Goal: Transaction & Acquisition: Purchase product/service

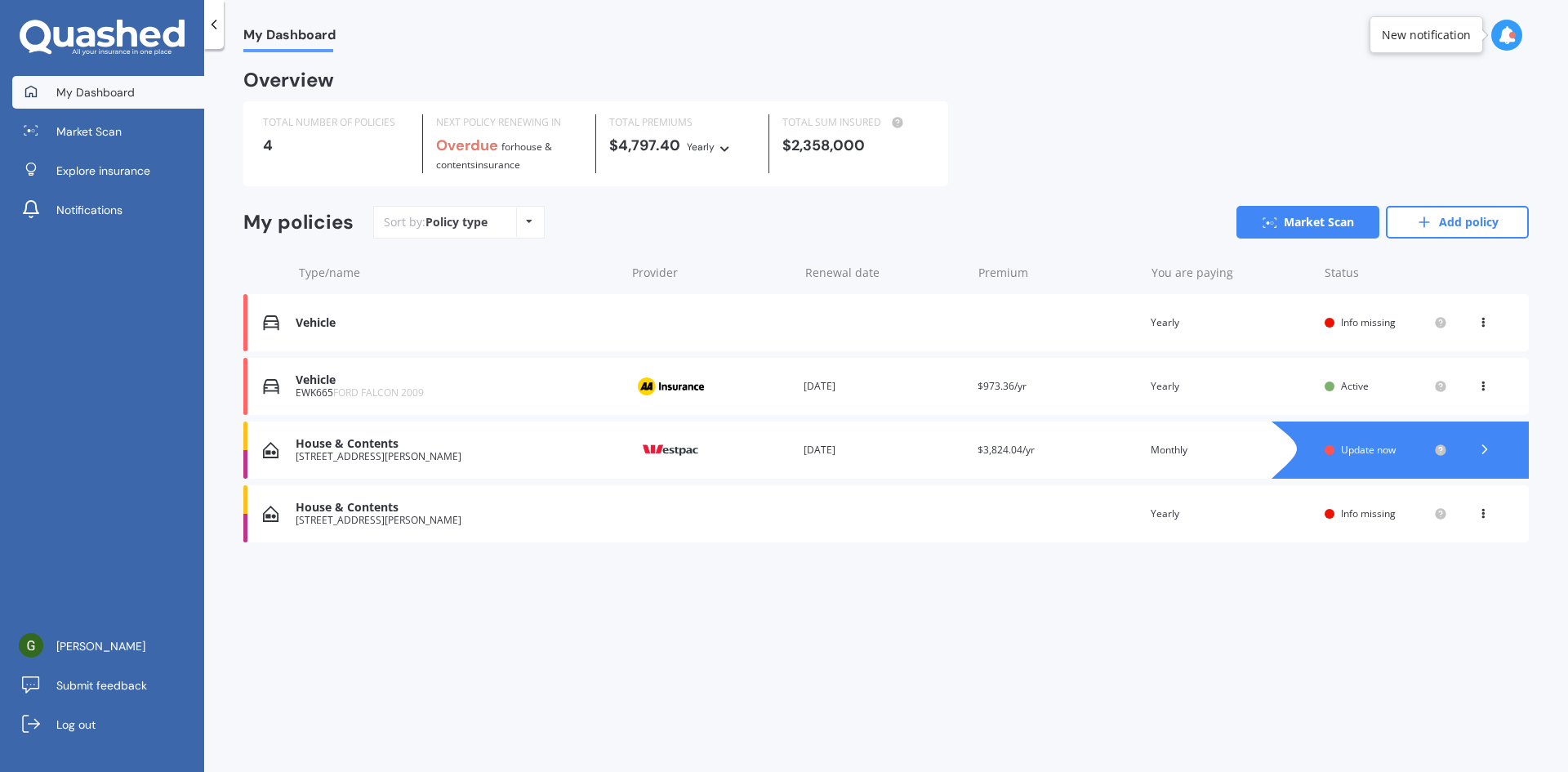
click at [1481, 385] on icon at bounding box center [1483, 383] width 12 height 10
click at [1444, 446] on div "Delete" at bounding box center [1447, 450] width 161 height 33
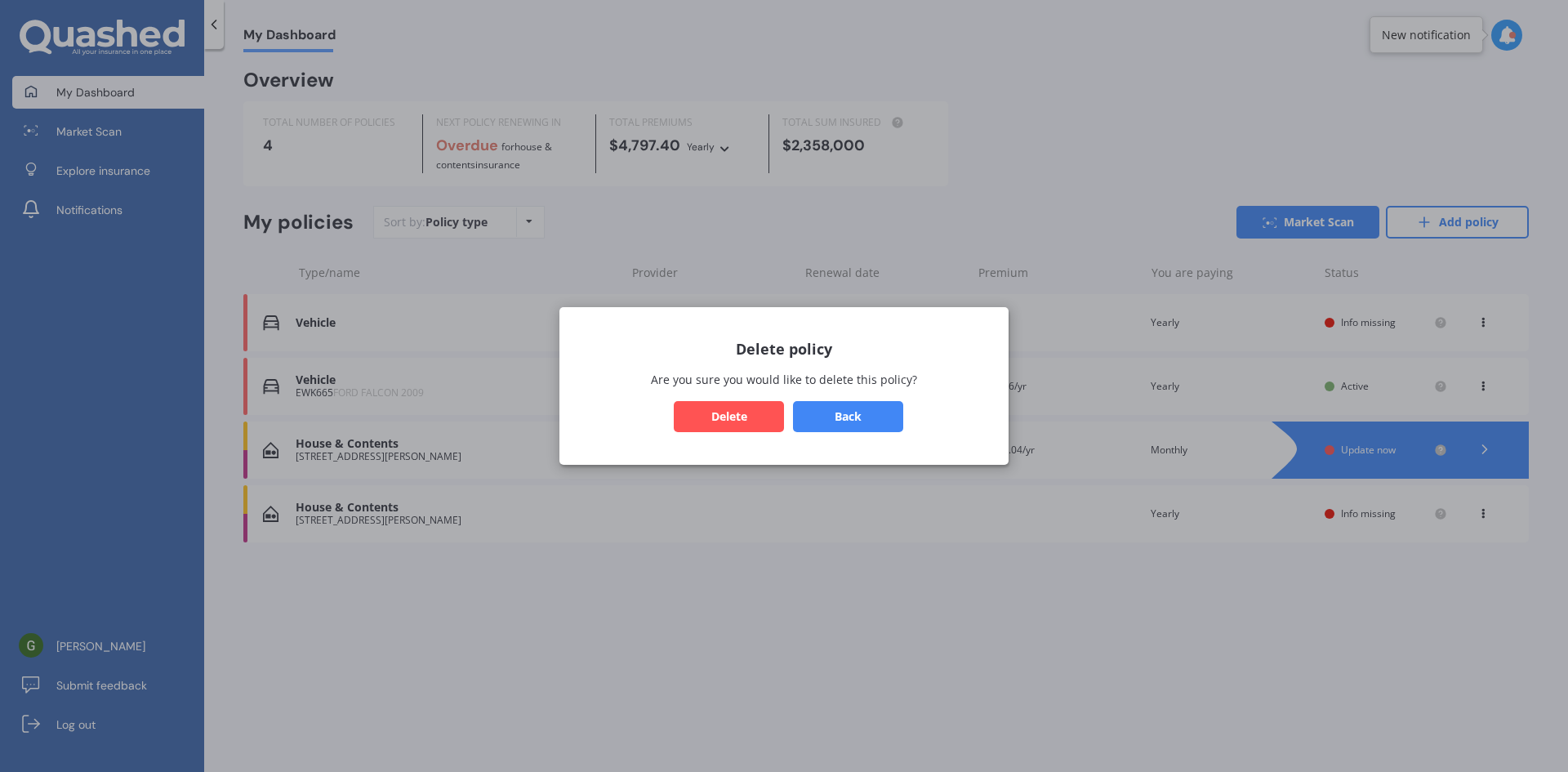
click at [743, 416] on button "Delete" at bounding box center [729, 417] width 110 height 31
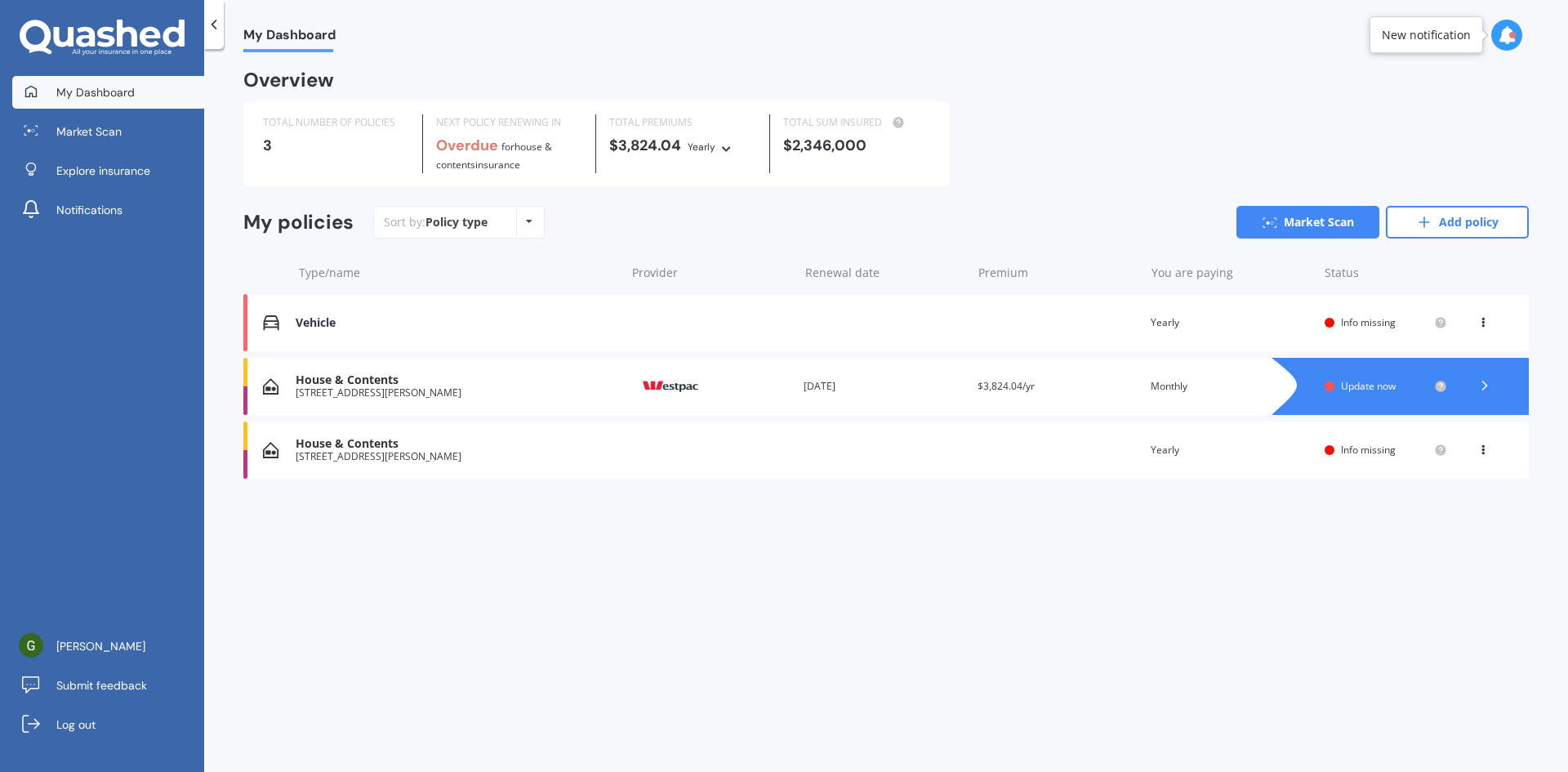
click at [1480, 447] on icon at bounding box center [1483, 447] width 12 height 10
click at [1439, 512] on div "Delete" at bounding box center [1447, 514] width 161 height 33
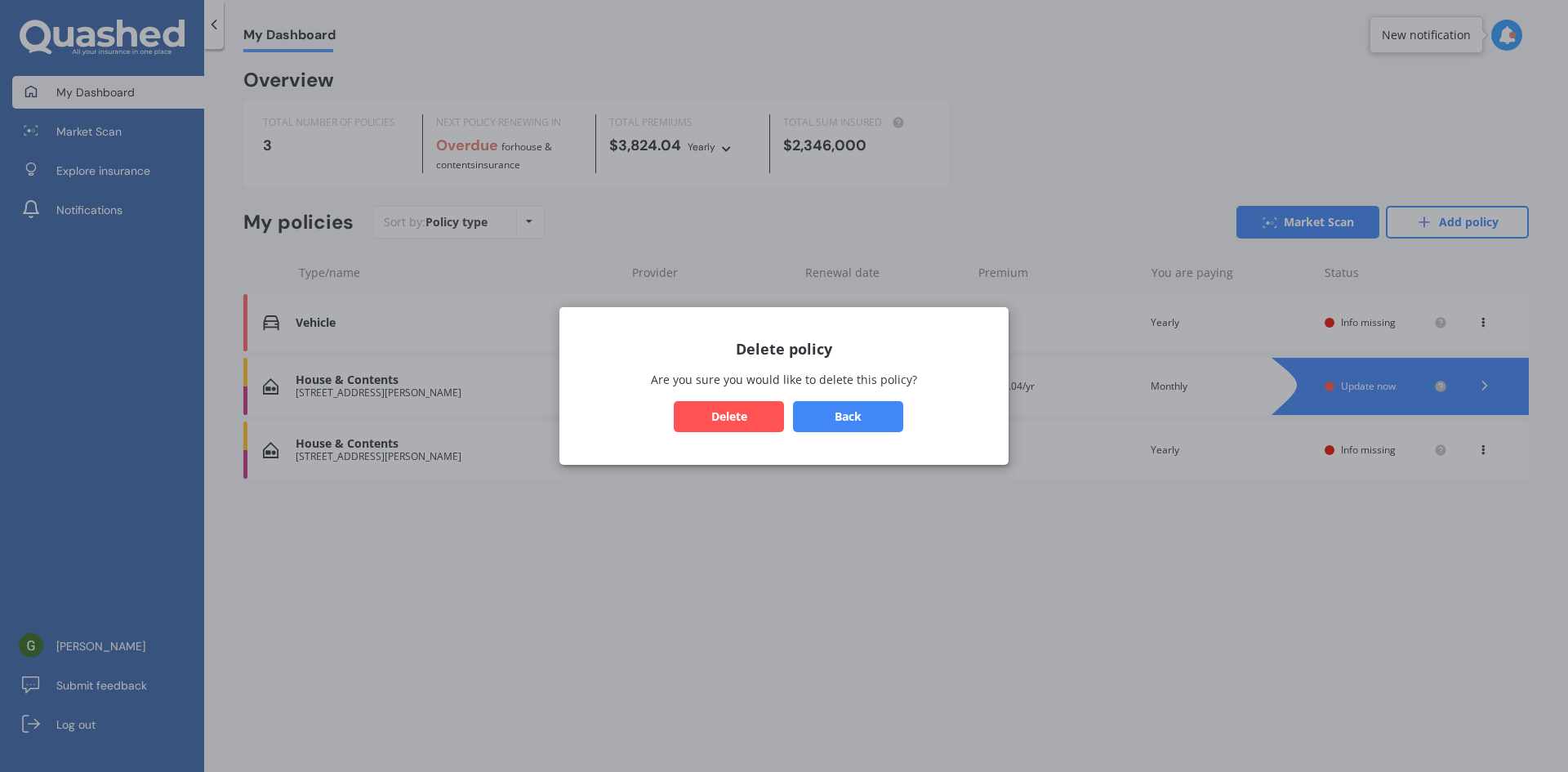
click at [739, 414] on button "Delete" at bounding box center [729, 417] width 110 height 31
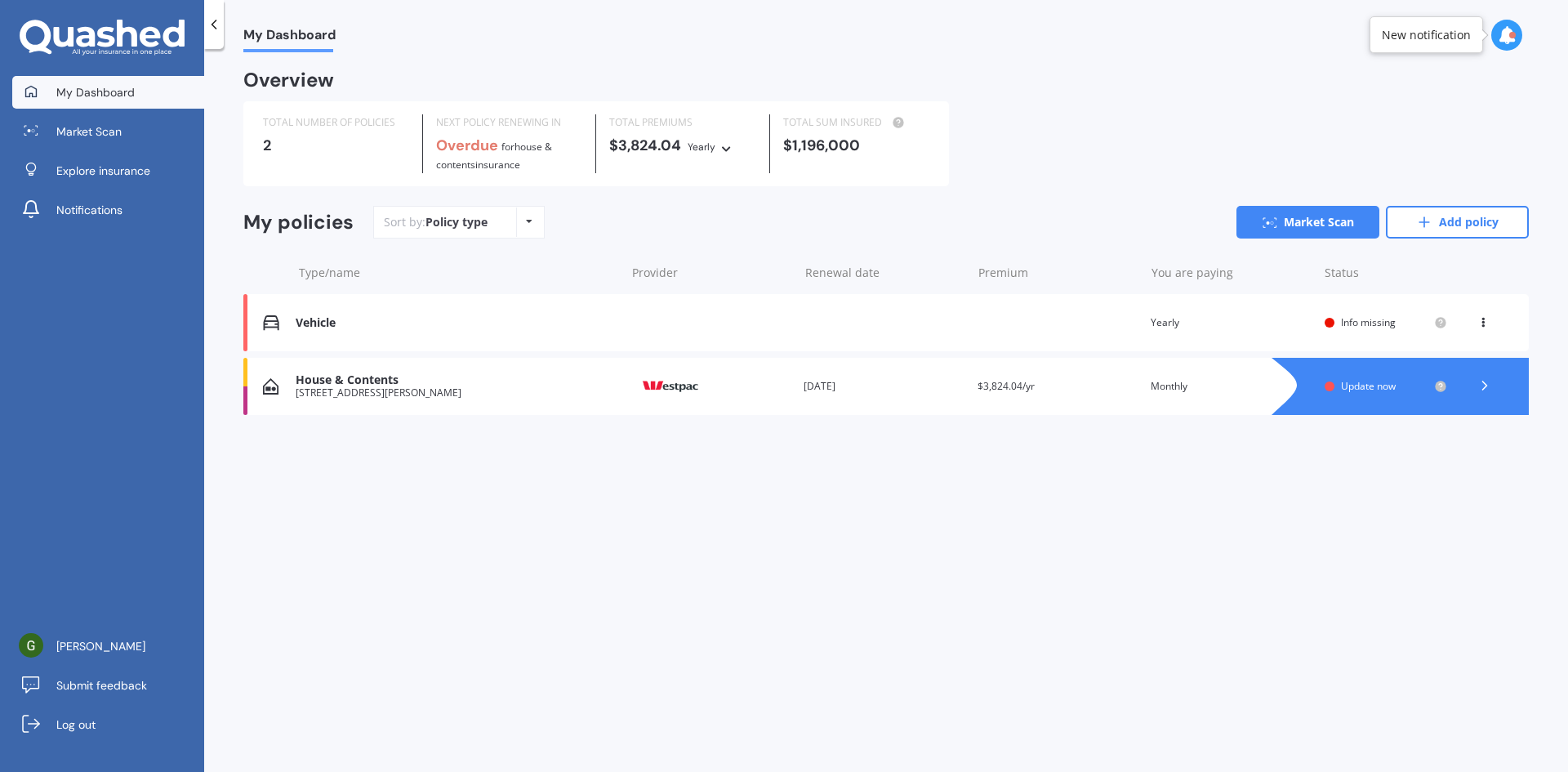
click at [1385, 414] on div at bounding box center [1416, 386] width 225 height 57
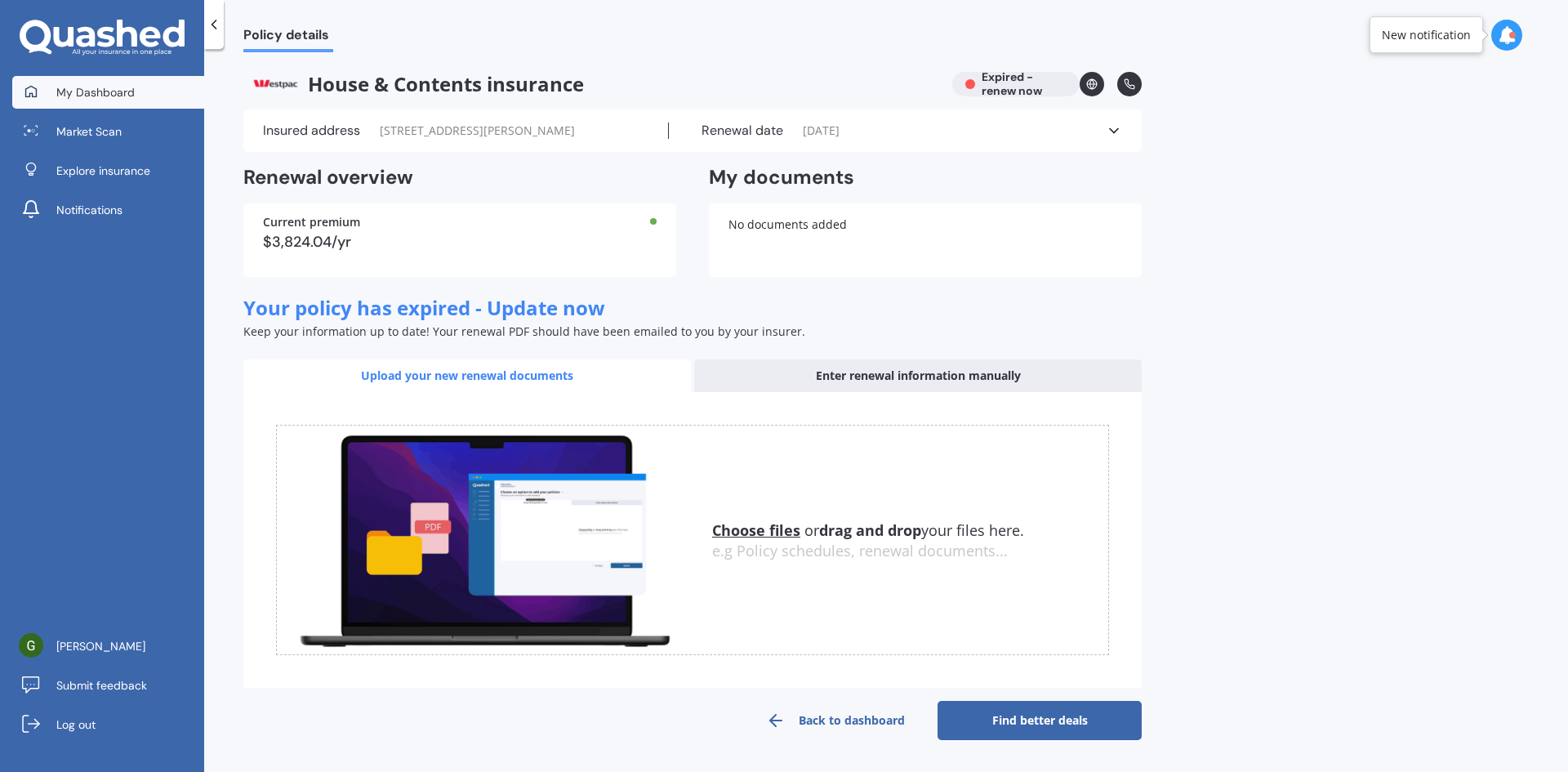
click at [97, 80] on link "My Dashboard" at bounding box center [108, 92] width 192 height 33
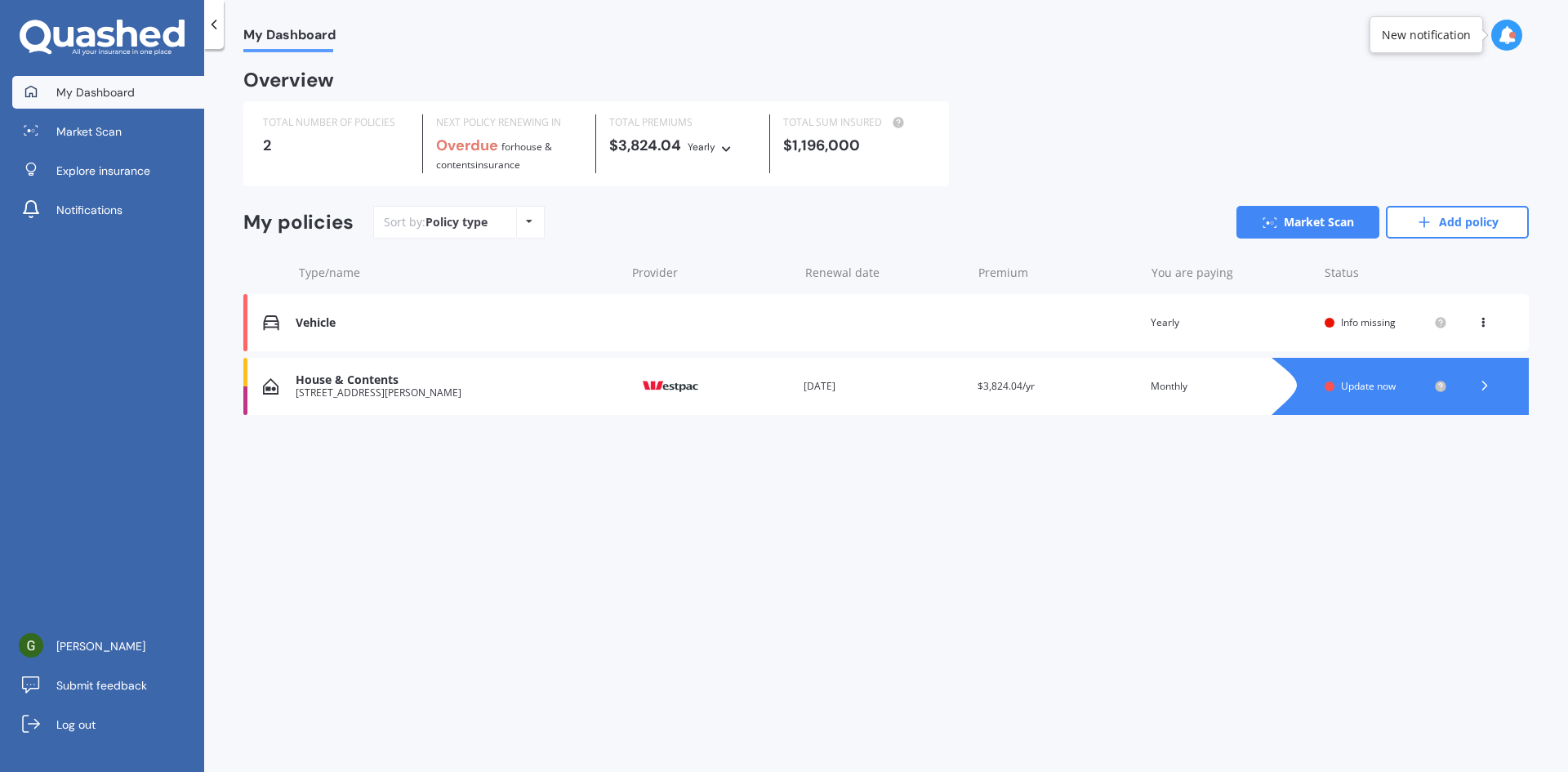
click at [1238, 386] on div "You are paying Monthly" at bounding box center [1231, 386] width 161 height 16
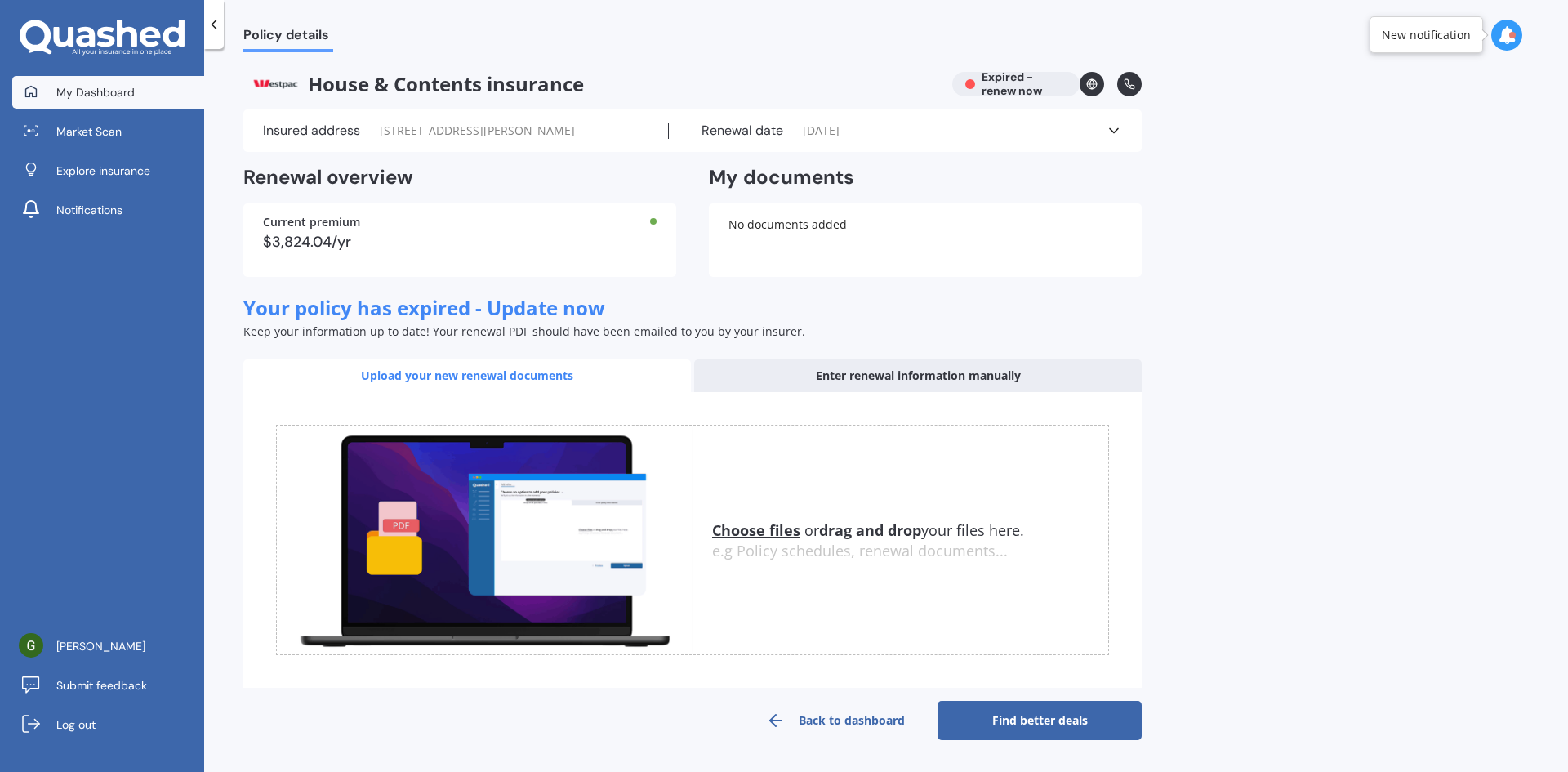
click at [82, 92] on span "My Dashboard" at bounding box center [95, 92] width 78 height 16
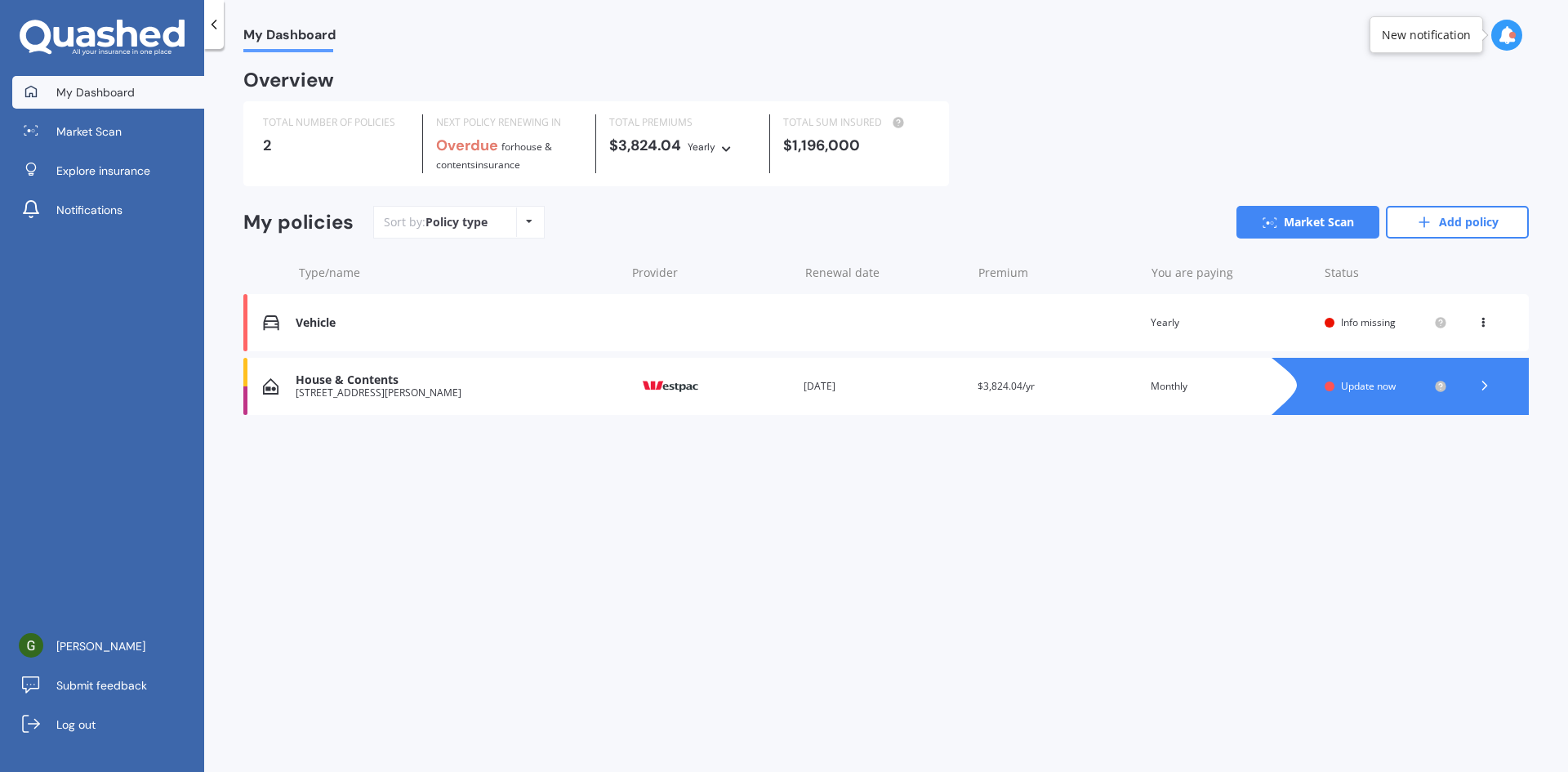
drag, startPoint x: 327, startPoint y: 374, endPoint x: 751, endPoint y: 439, distance: 429.0
click at [759, 445] on div "Overview TOTAL NUMBER OF POLICIES 2 NEXT POLICY RENEWING IN Overdue for House &…" at bounding box center [886, 263] width 1285 height 382
click at [1483, 316] on icon at bounding box center [1483, 320] width 12 height 10
click at [1428, 393] on div "Delete" at bounding box center [1447, 386] width 161 height 33
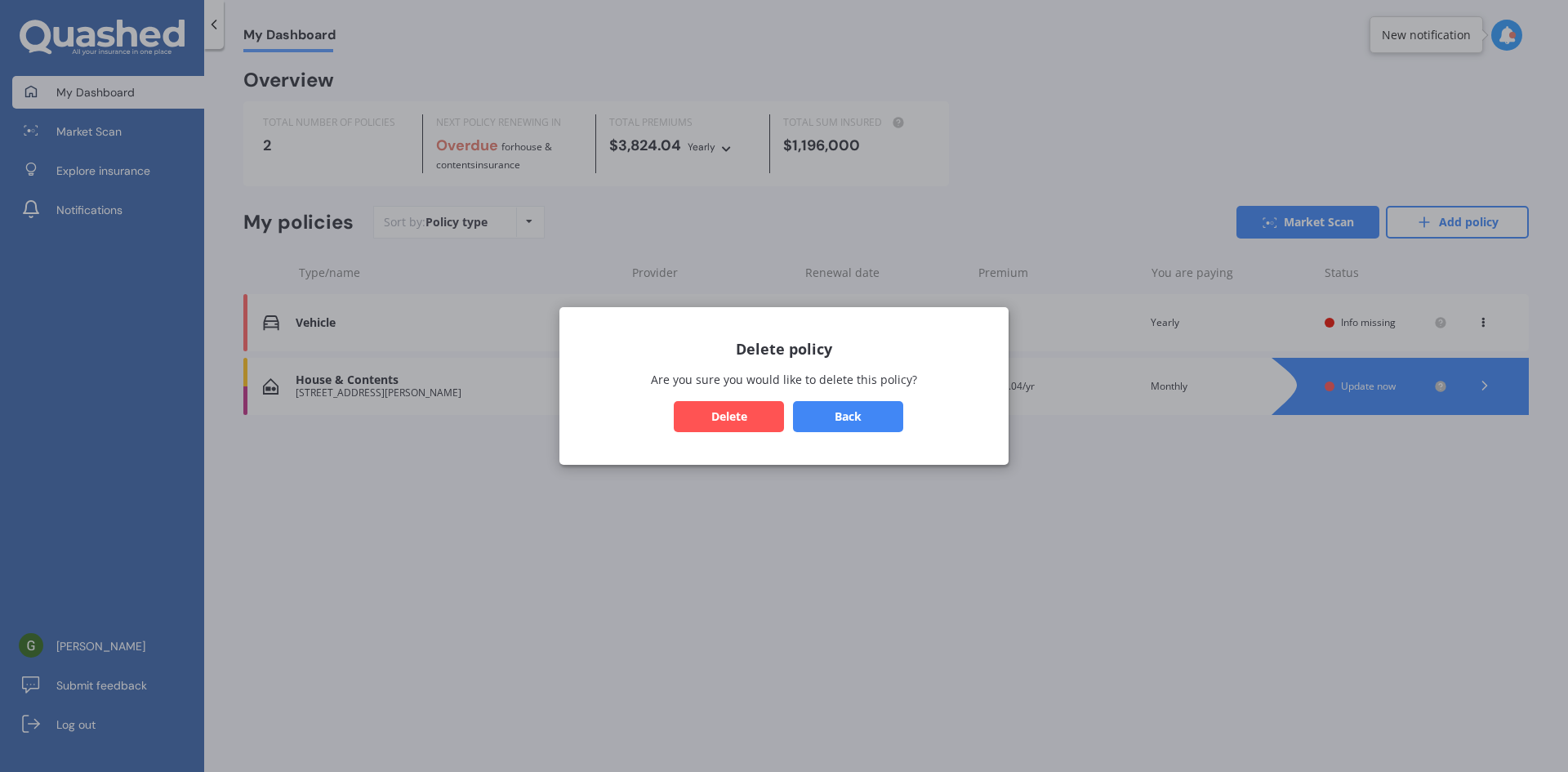
click at [748, 423] on button "Delete" at bounding box center [729, 417] width 110 height 31
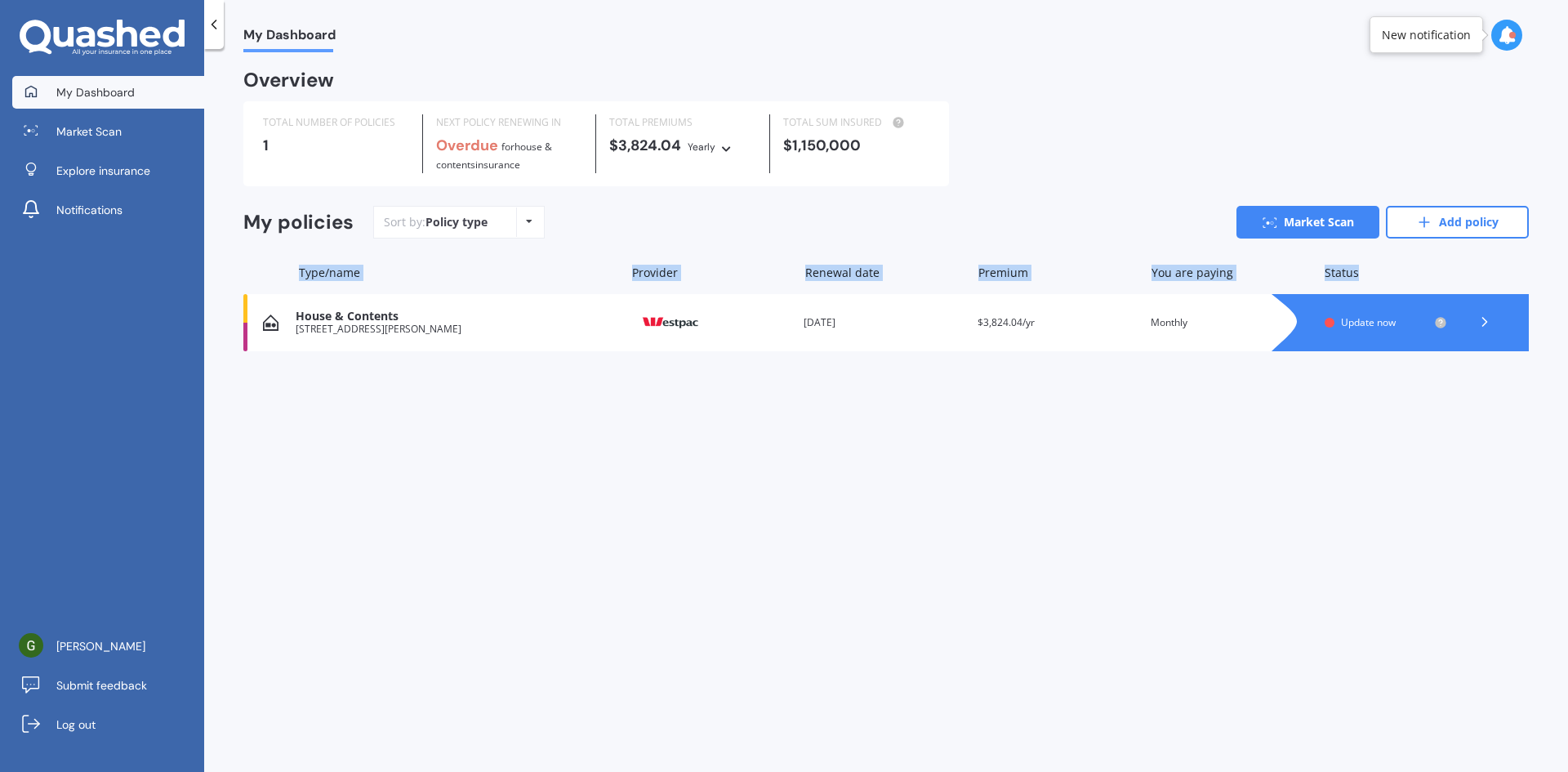
drag, startPoint x: 246, startPoint y: 325, endPoint x: 230, endPoint y: 283, distance: 44.9
click at [230, 283] on div "My Dashboard Overview TOTAL NUMBER OF POLICIES 1 NEXT POLICY RENEWING IN Overdu…" at bounding box center [886, 413] width 1364 height 723
click at [1500, 365] on div "Overview TOTAL NUMBER OF POLICIES 1 NEXT POLICY RENEWING IN Overdue for House &…" at bounding box center [886, 231] width 1285 height 319
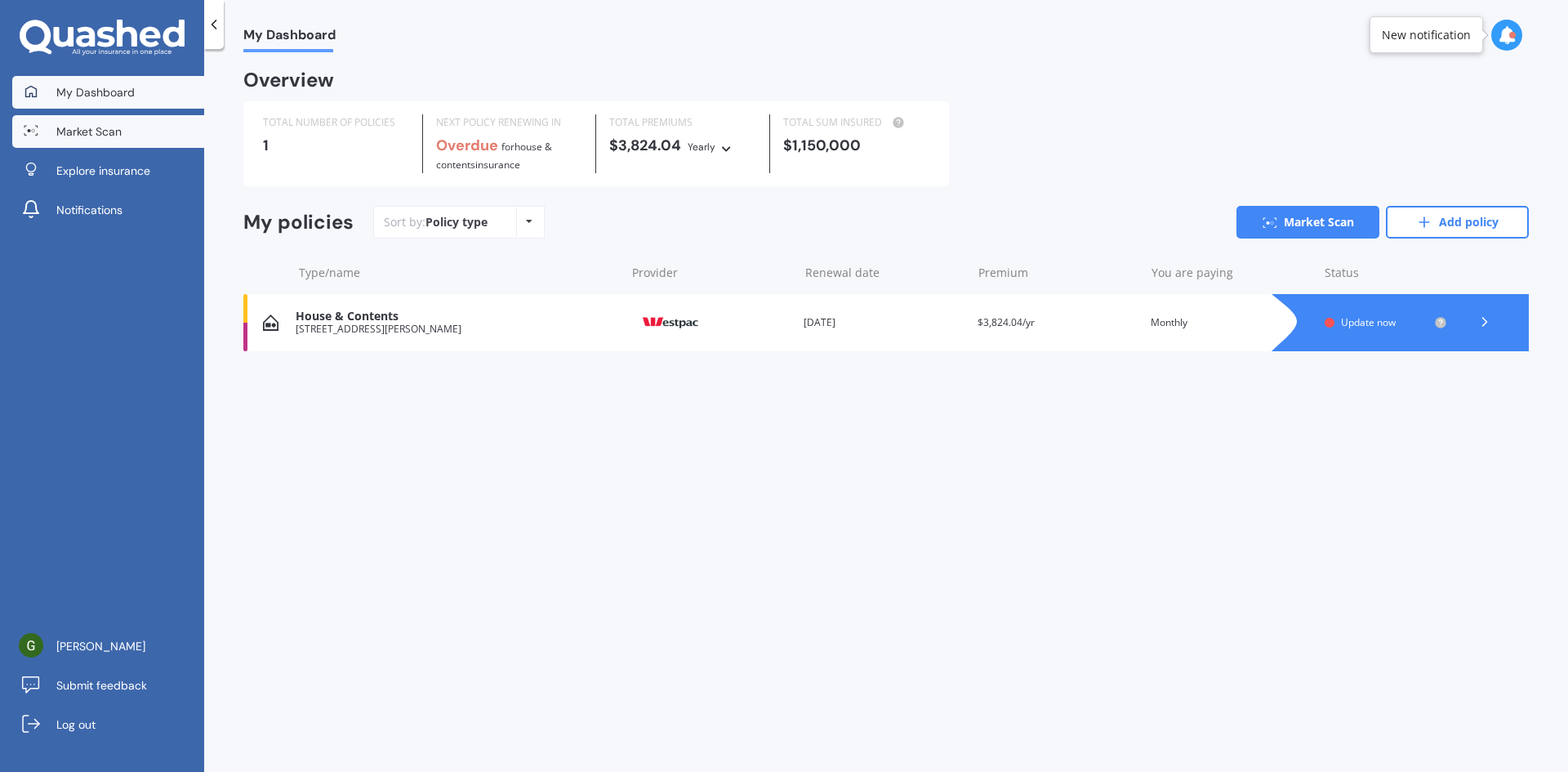
click at [93, 133] on span "Market Scan" at bounding box center [88, 132] width 65 height 16
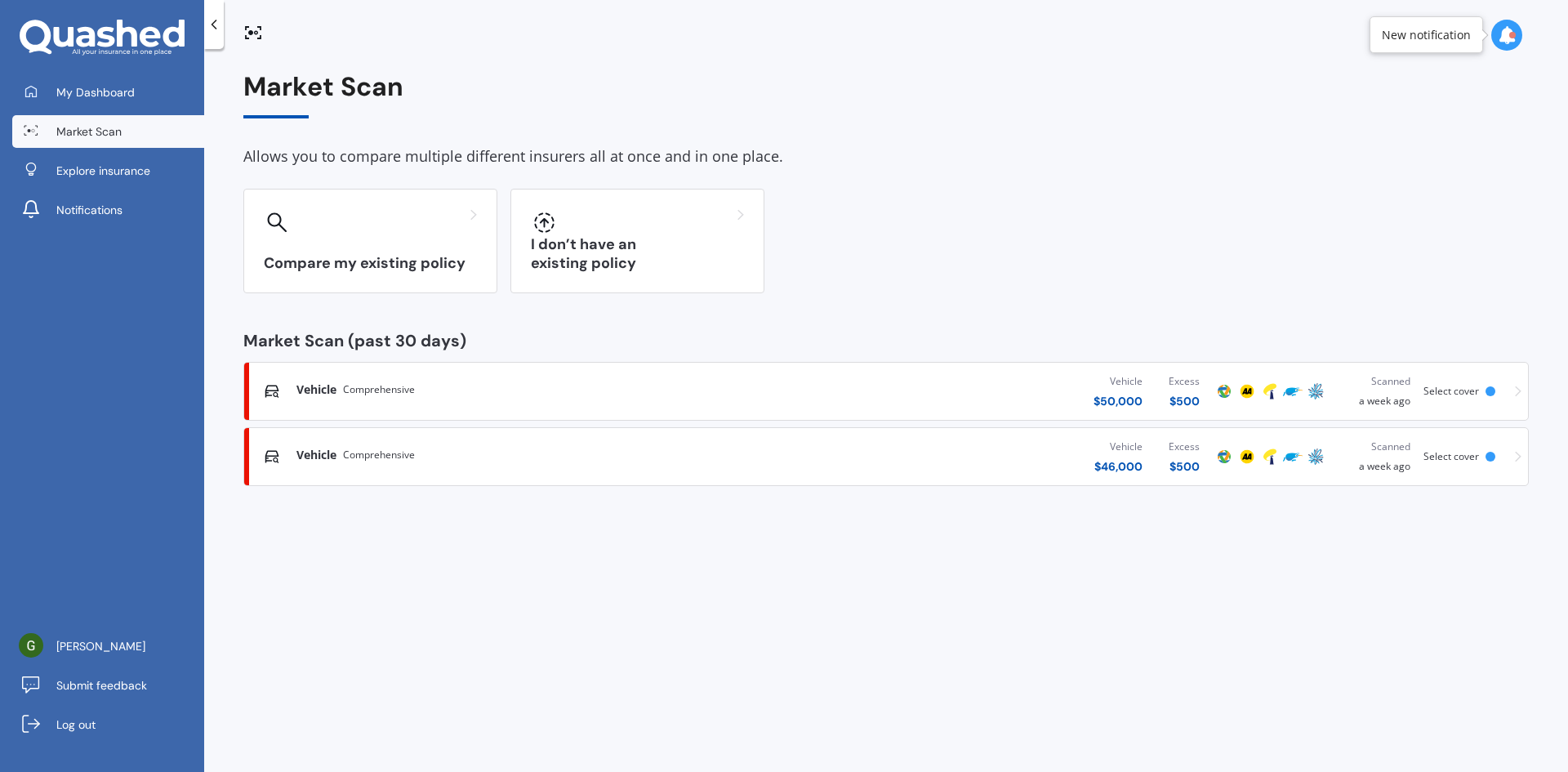
click at [670, 461] on div "Vehicle Comprehensive" at bounding box center [517, 455] width 442 height 16
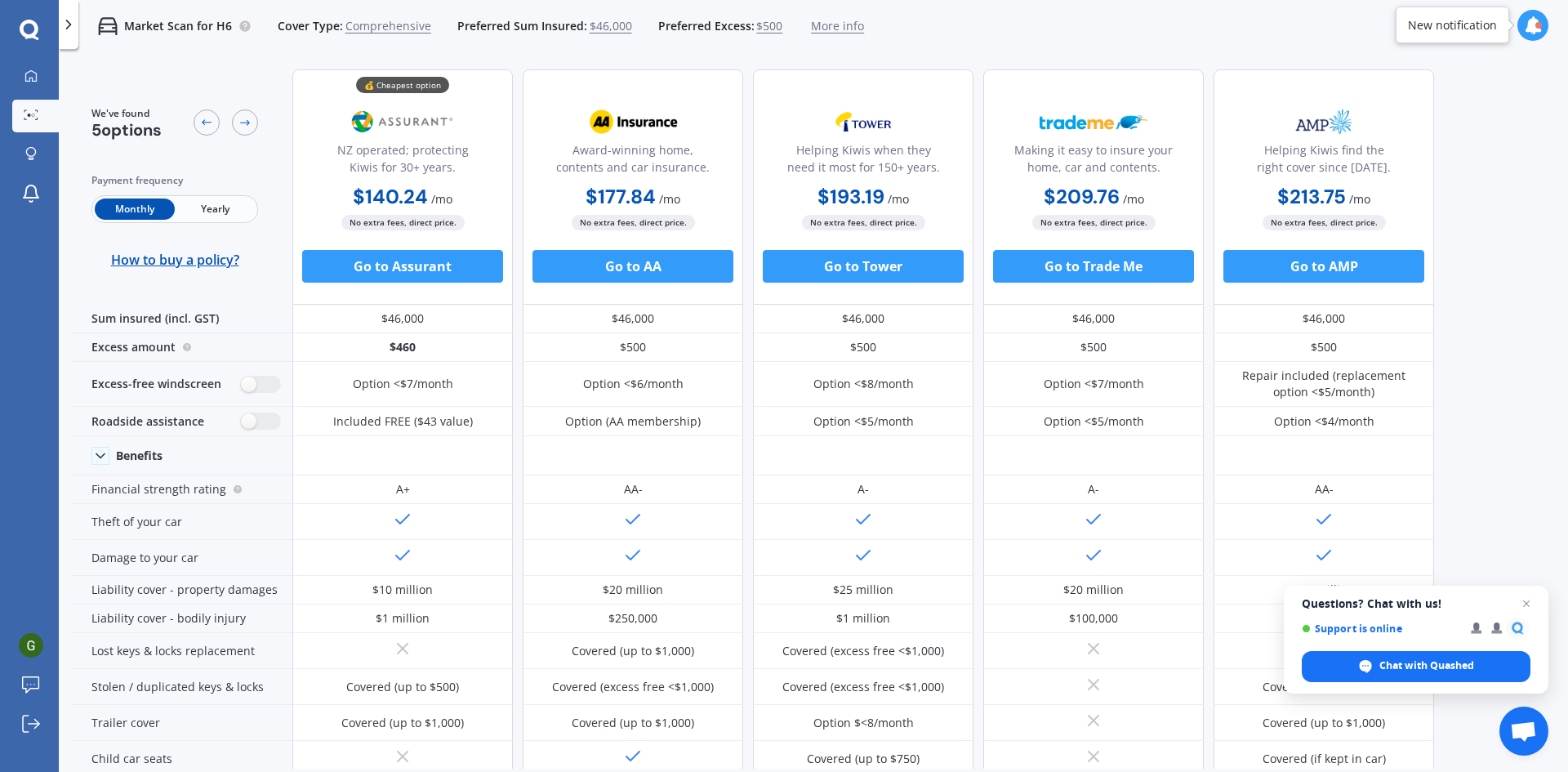
click at [1520, 602] on span "Close chat" at bounding box center [1527, 604] width 20 height 20
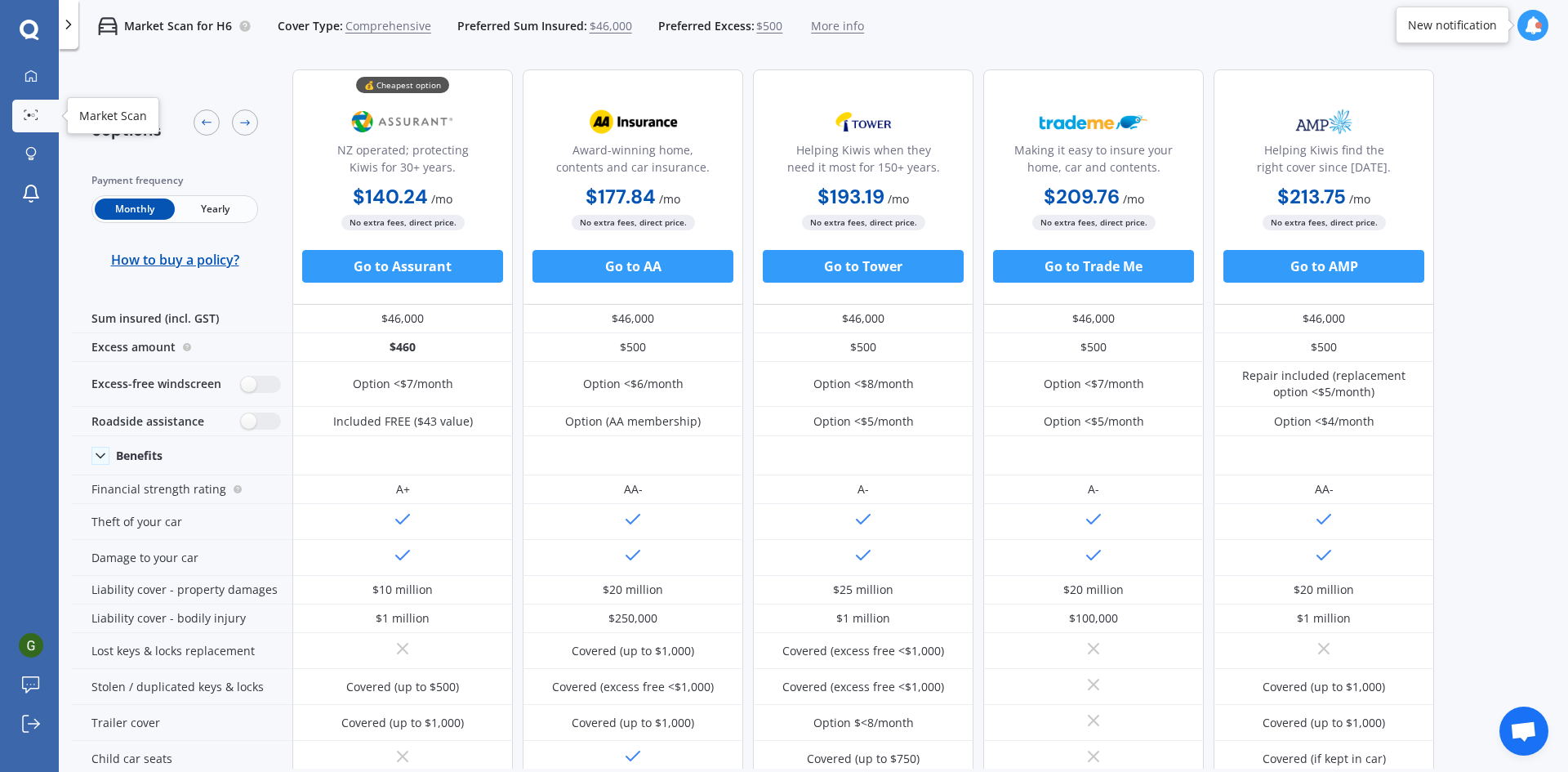
click at [34, 116] on circle at bounding box center [34, 115] width 3 height 3
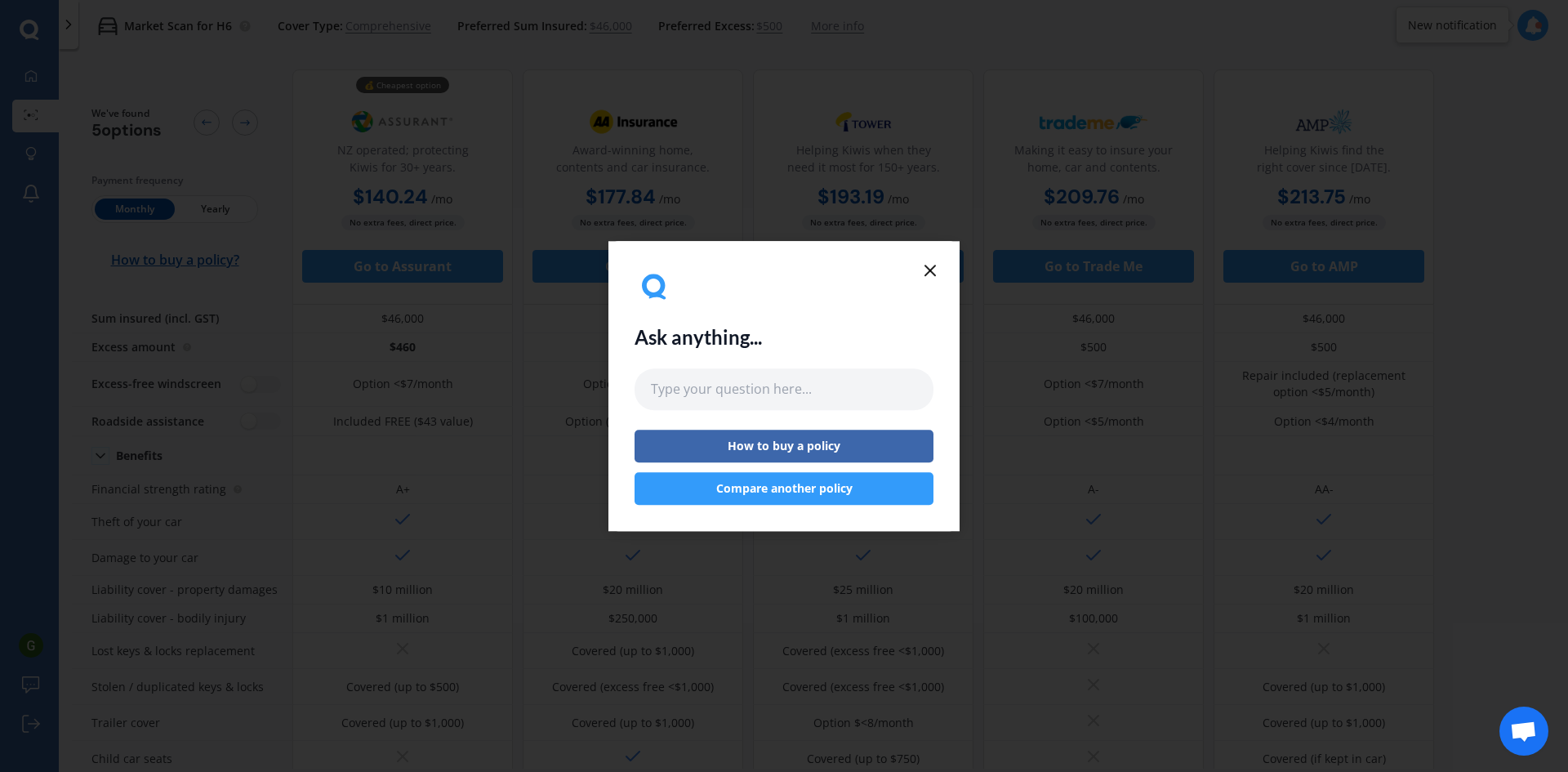
click at [928, 269] on icon at bounding box center [930, 270] width 20 height 20
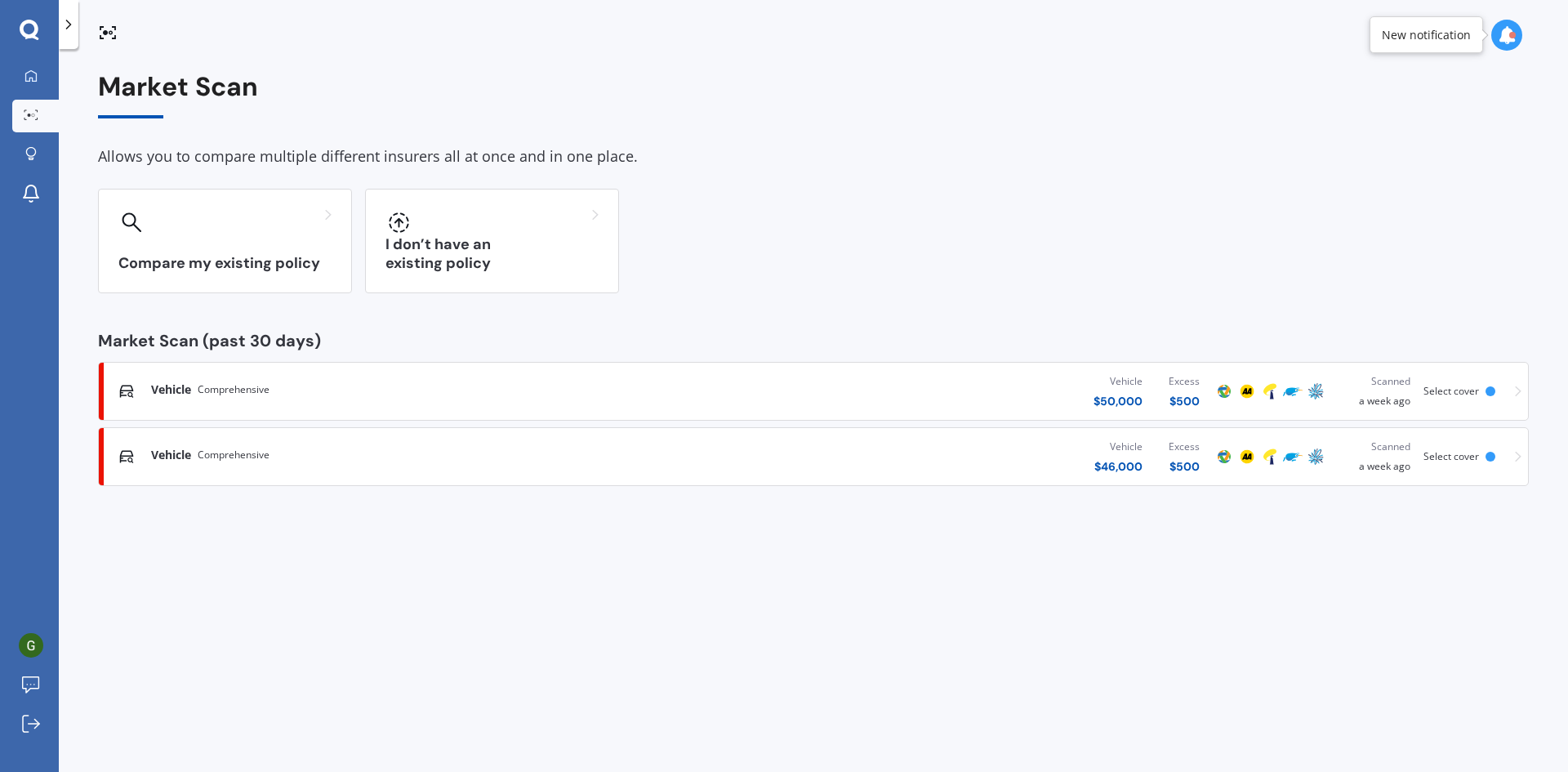
click at [70, 26] on icon at bounding box center [68, 25] width 16 height 16
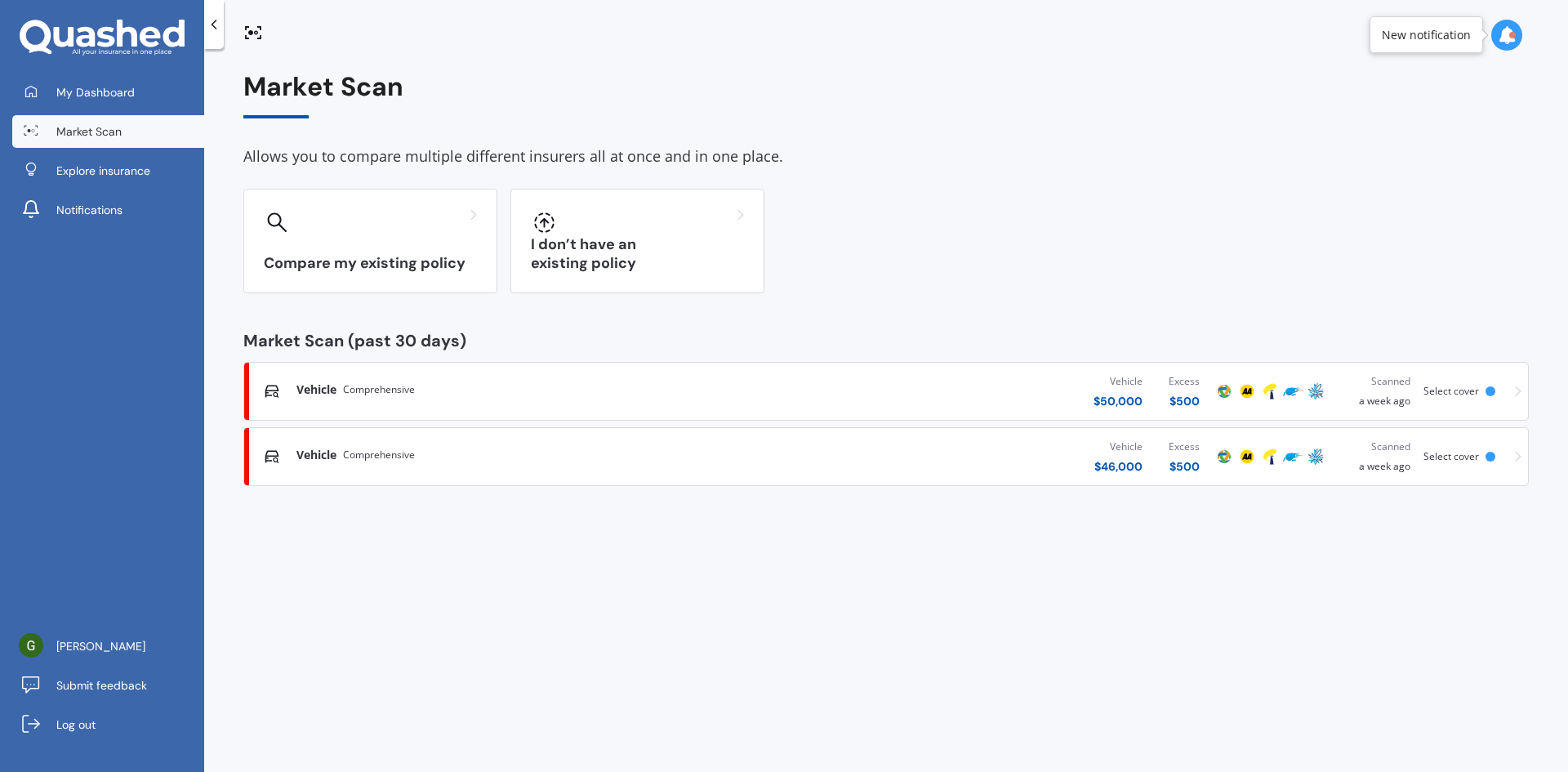
click at [424, 461] on div "Vehicle Comprehensive" at bounding box center [517, 455] width 442 height 16
